Goal: Transaction & Acquisition: Subscribe to service/newsletter

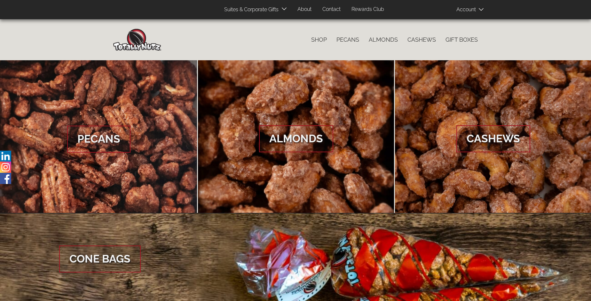
scroll to position [957, 0]
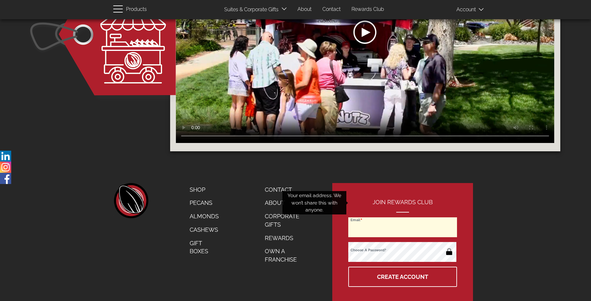
click at [403, 217] on input "Email" at bounding box center [403, 227] width 109 height 20
type input "[EMAIL_ADDRESS][DOMAIN_NAME]"
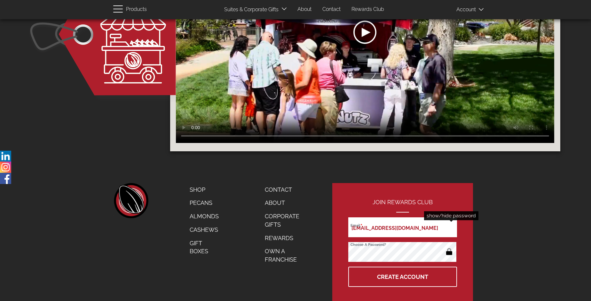
click at [449, 247] on button "button" at bounding box center [449, 252] width 12 height 10
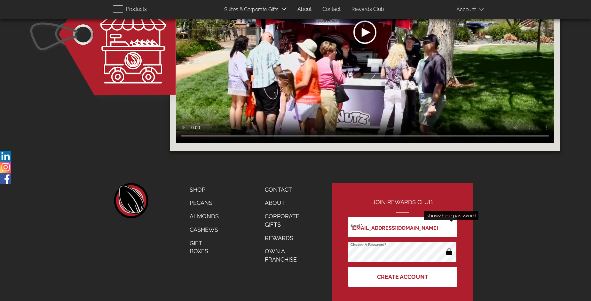
click at [403, 266] on button "Create Account" at bounding box center [403, 276] width 109 height 20
